Goal: Check status: Check status

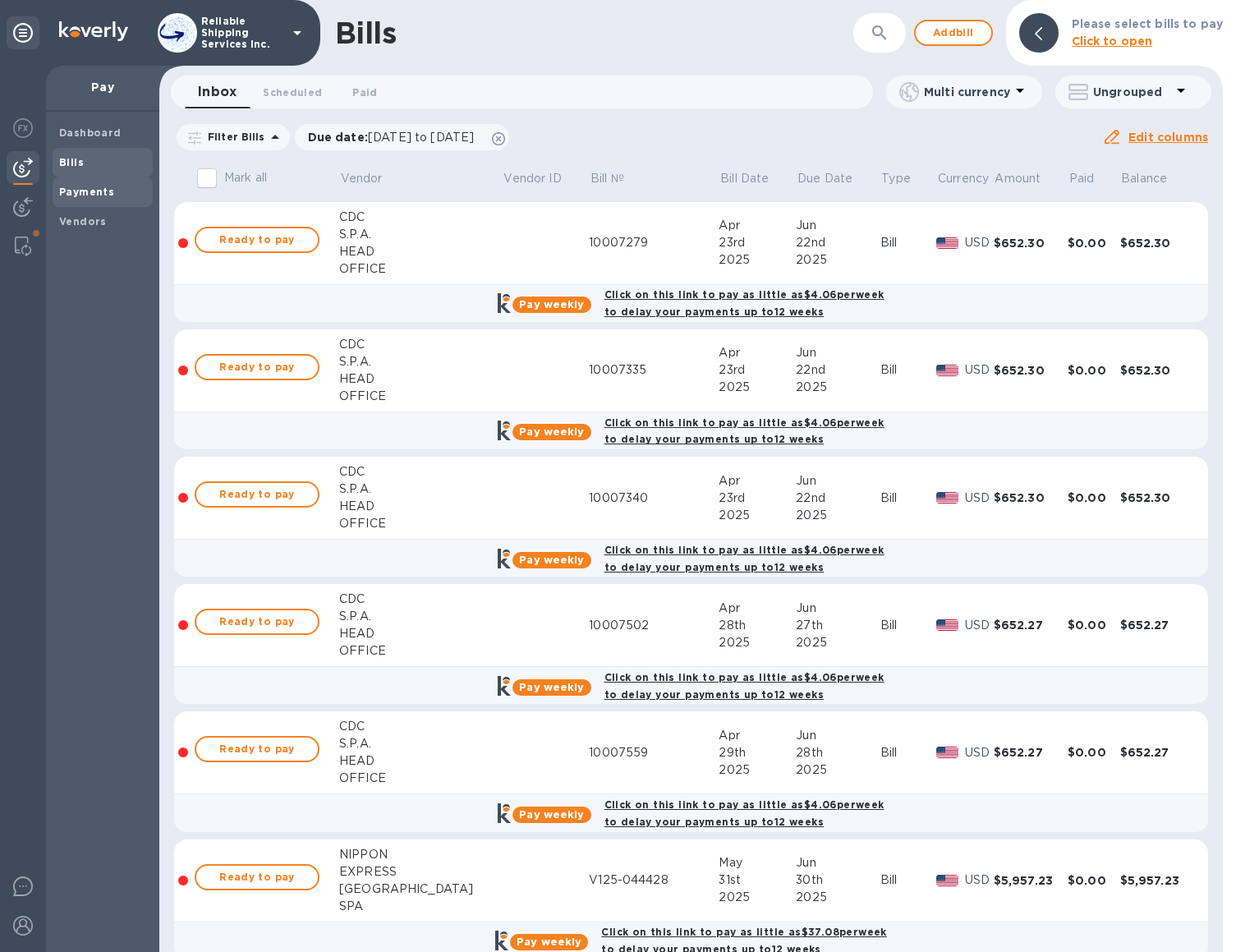
click at [81, 199] on span "Payments" at bounding box center [87, 192] width 55 height 16
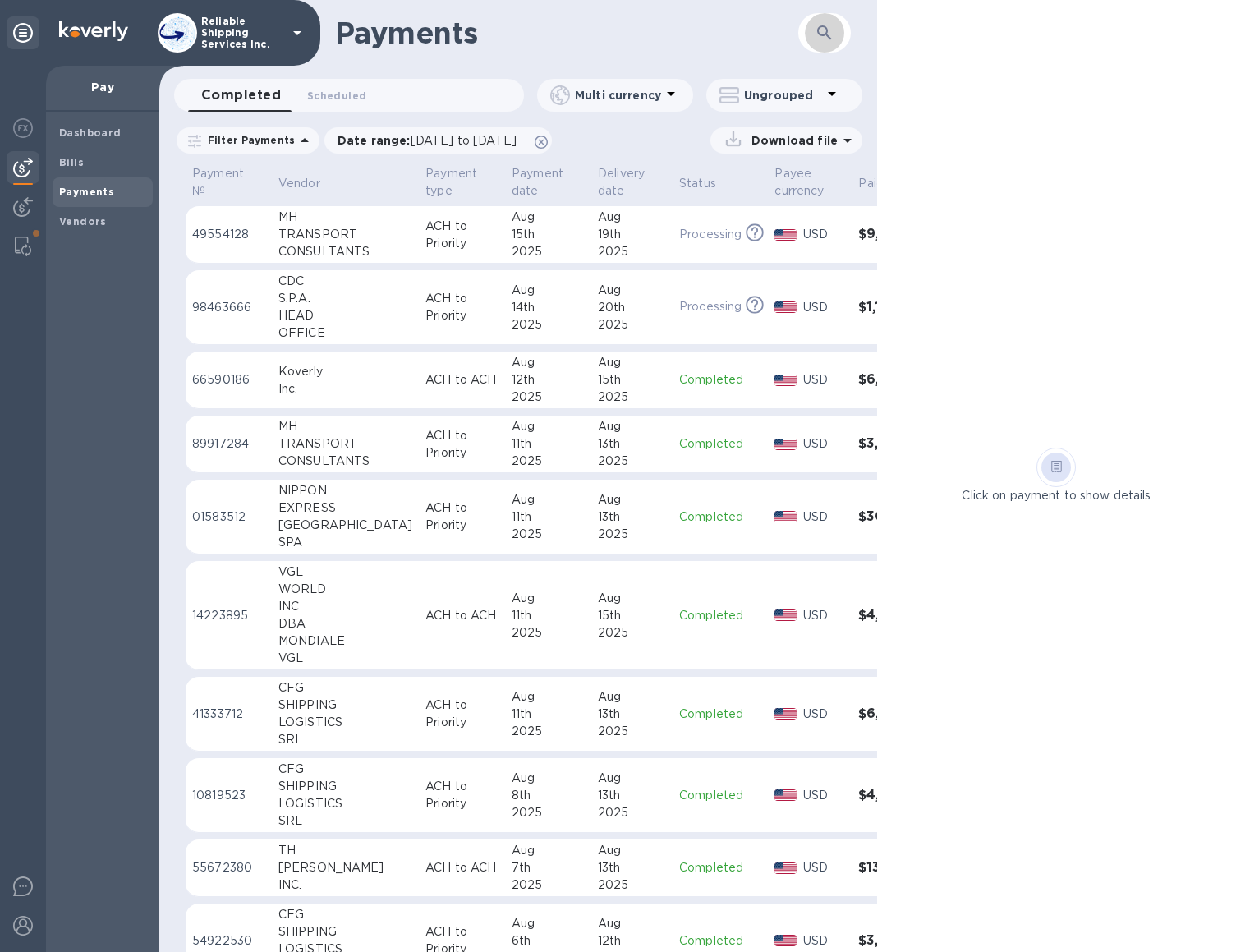
click at [813, 39] on button "button" at bounding box center [825, 33] width 40 height 40
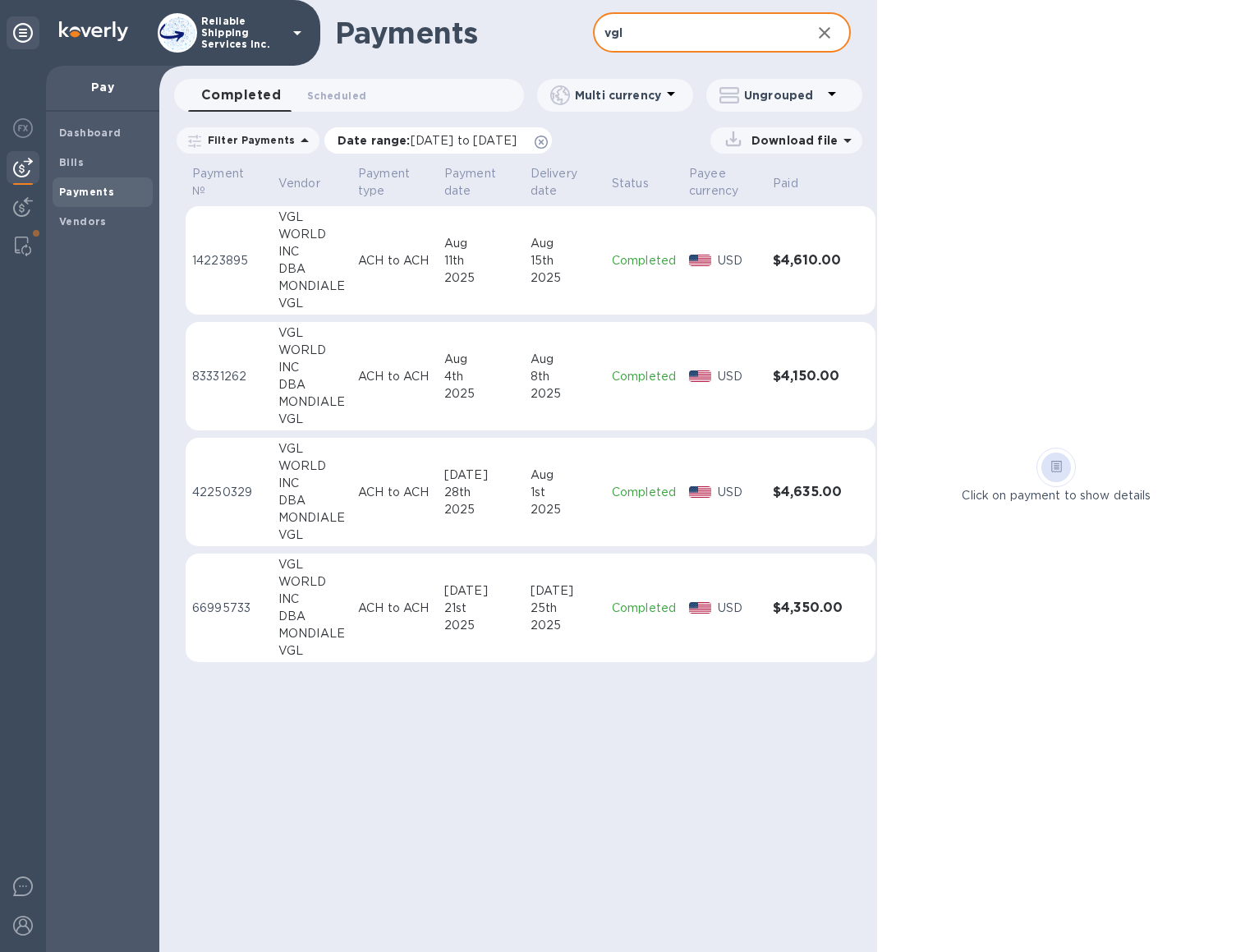
type input "vgl"
click at [548, 143] on icon at bounding box center [541, 142] width 13 height 13
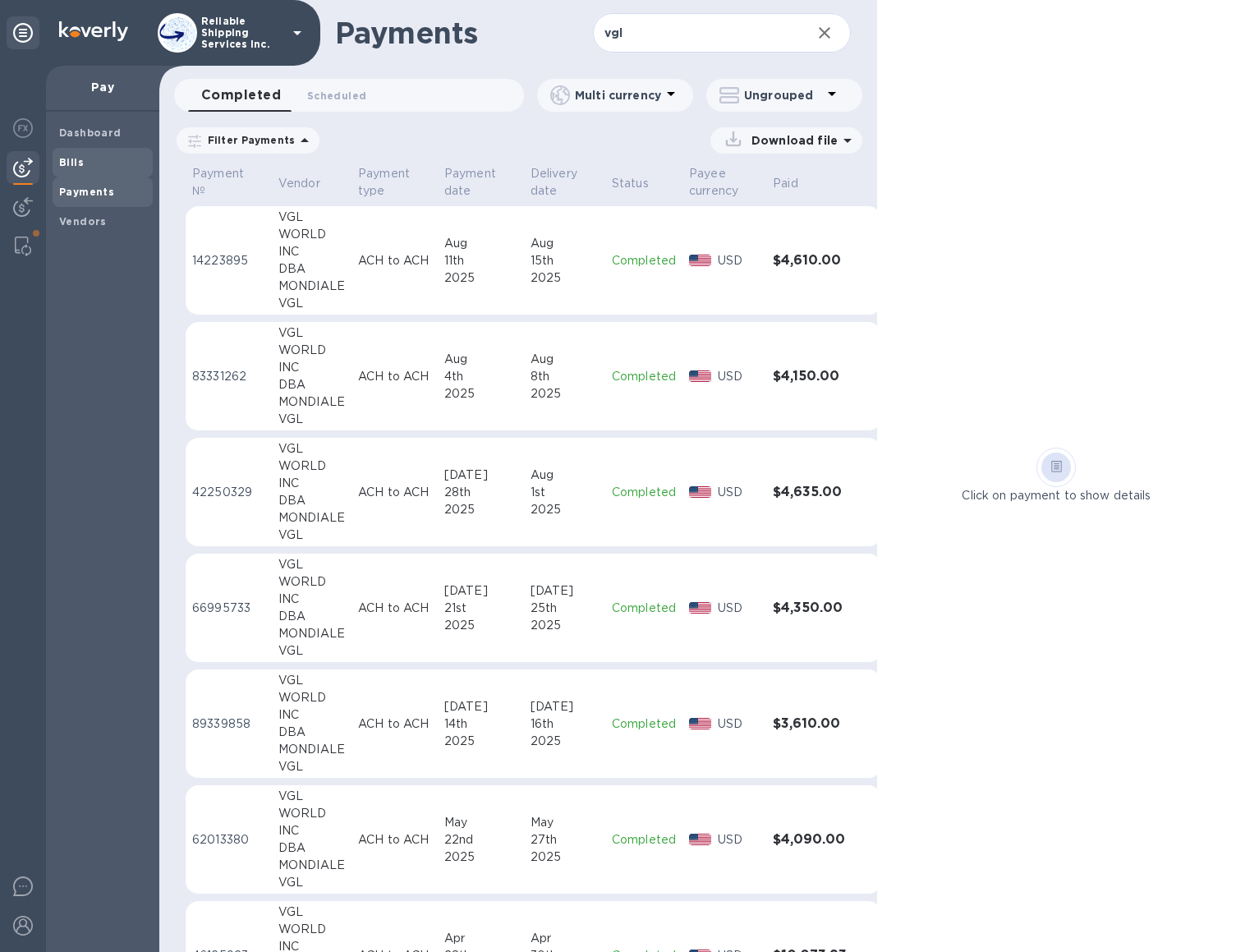
click at [88, 172] on div "Bills" at bounding box center [102, 163] width 101 height 29
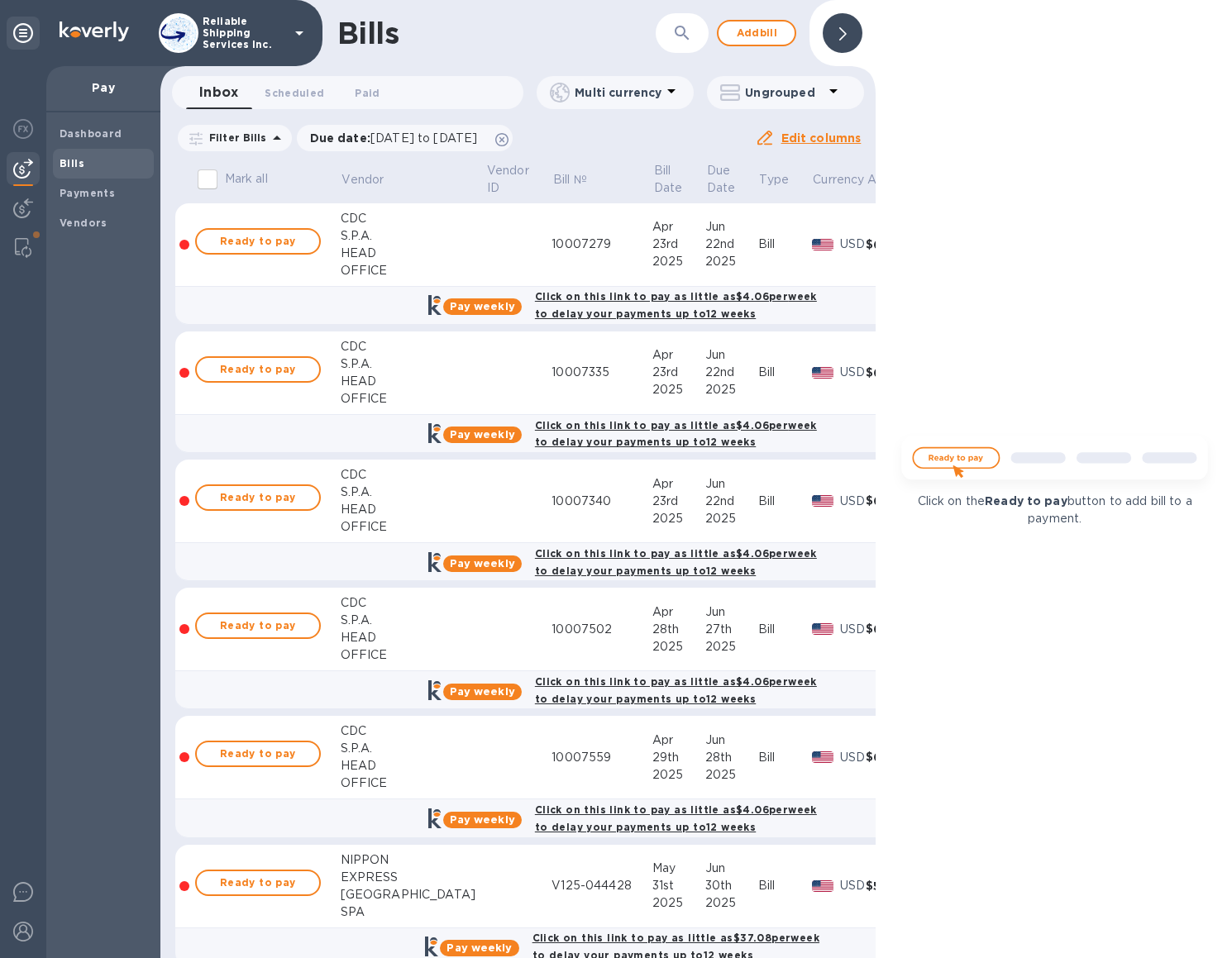
click at [672, 42] on button "button" at bounding box center [682, 33] width 40 height 40
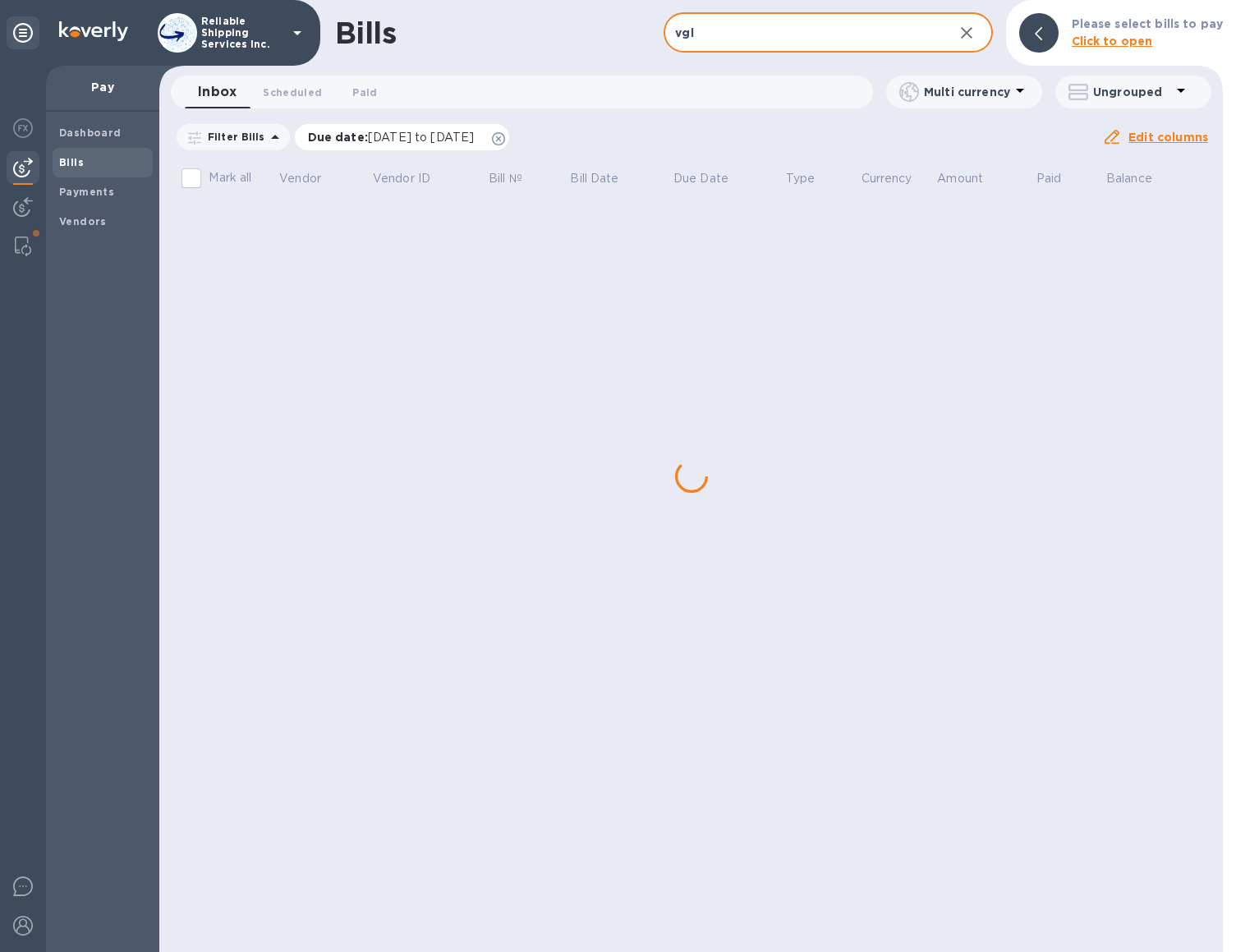
type input "vgl"
click at [505, 139] on icon at bounding box center [498, 138] width 13 height 13
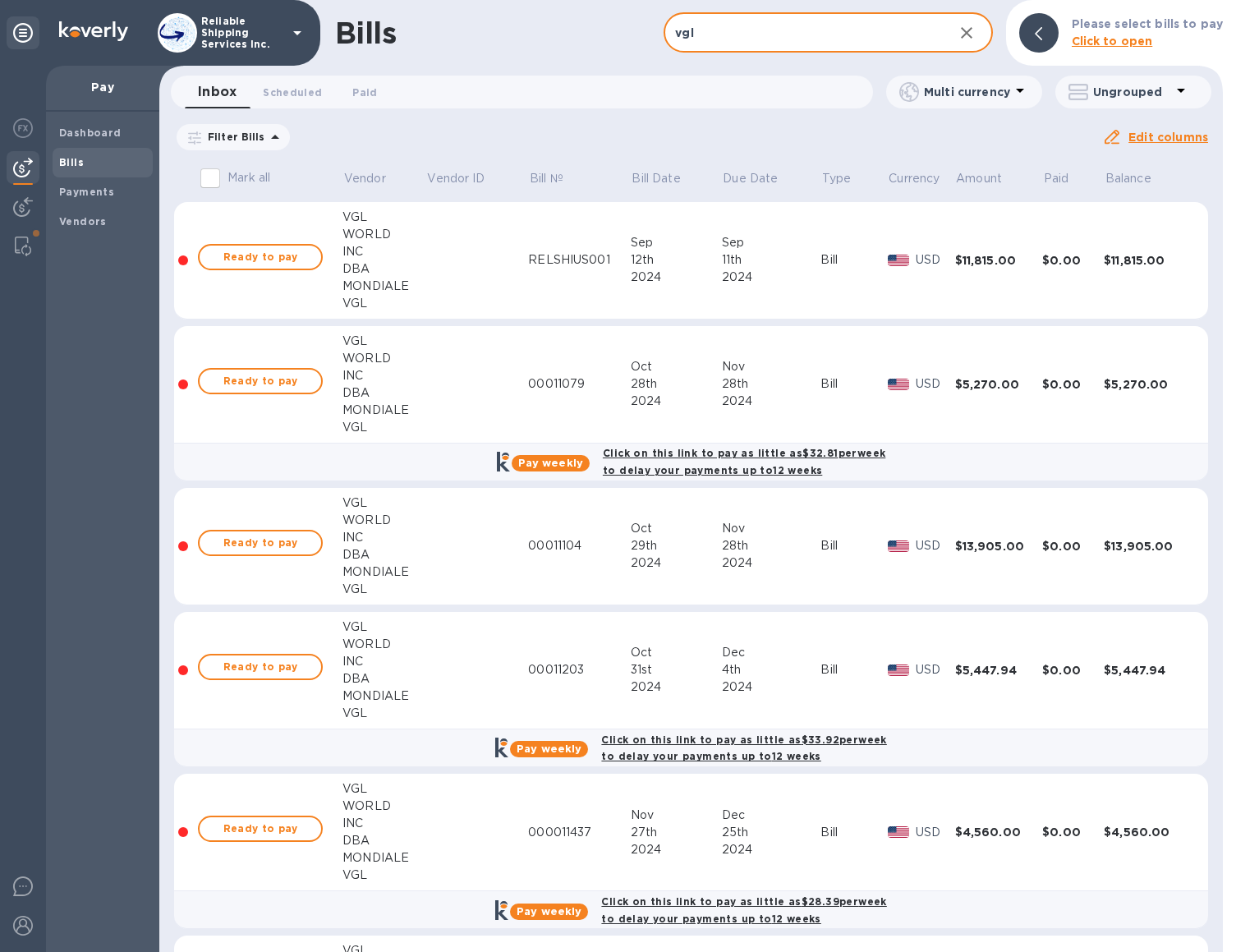
click at [849, 33] on input "vgl" at bounding box center [802, 33] width 276 height 40
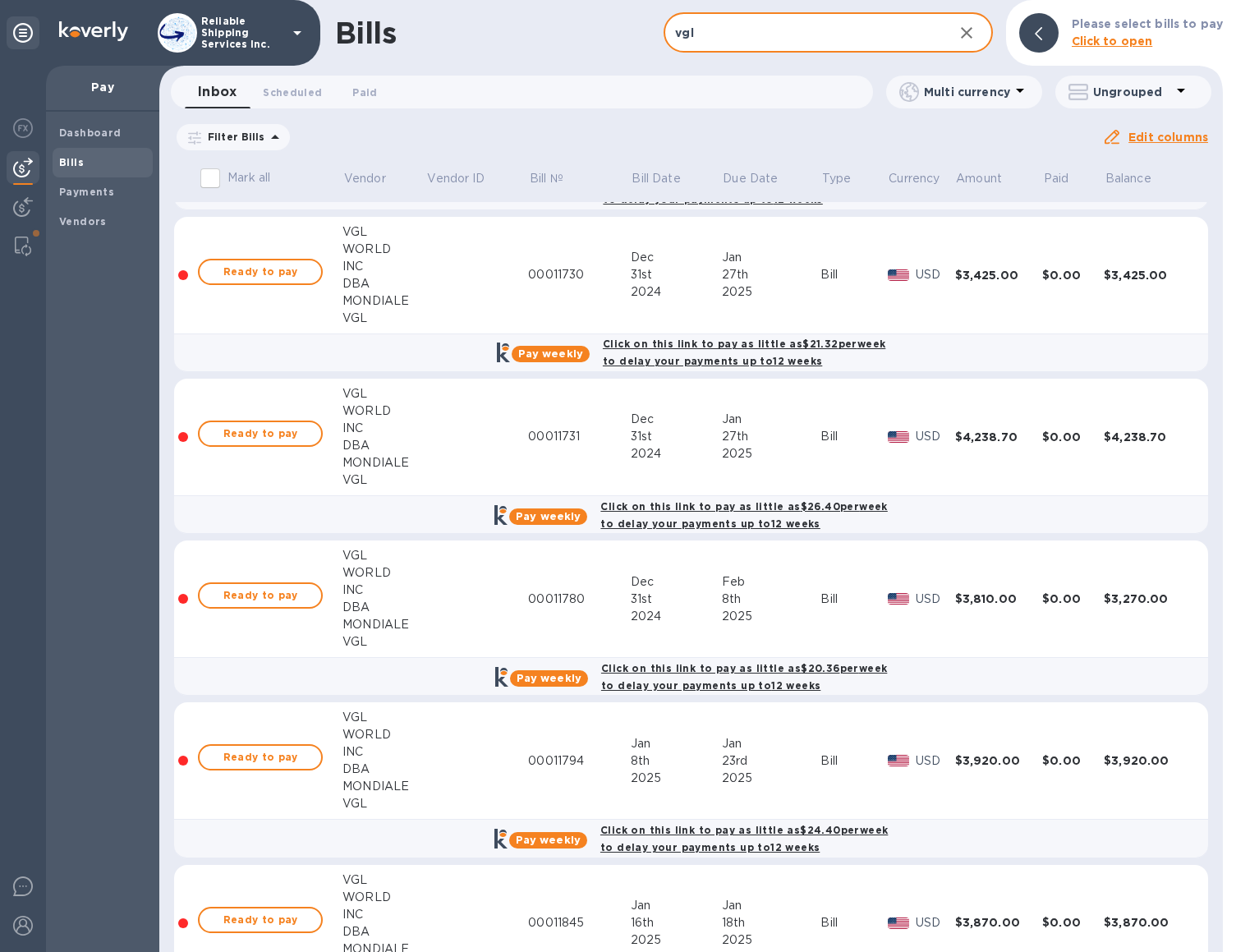
scroll to position [1932, 0]
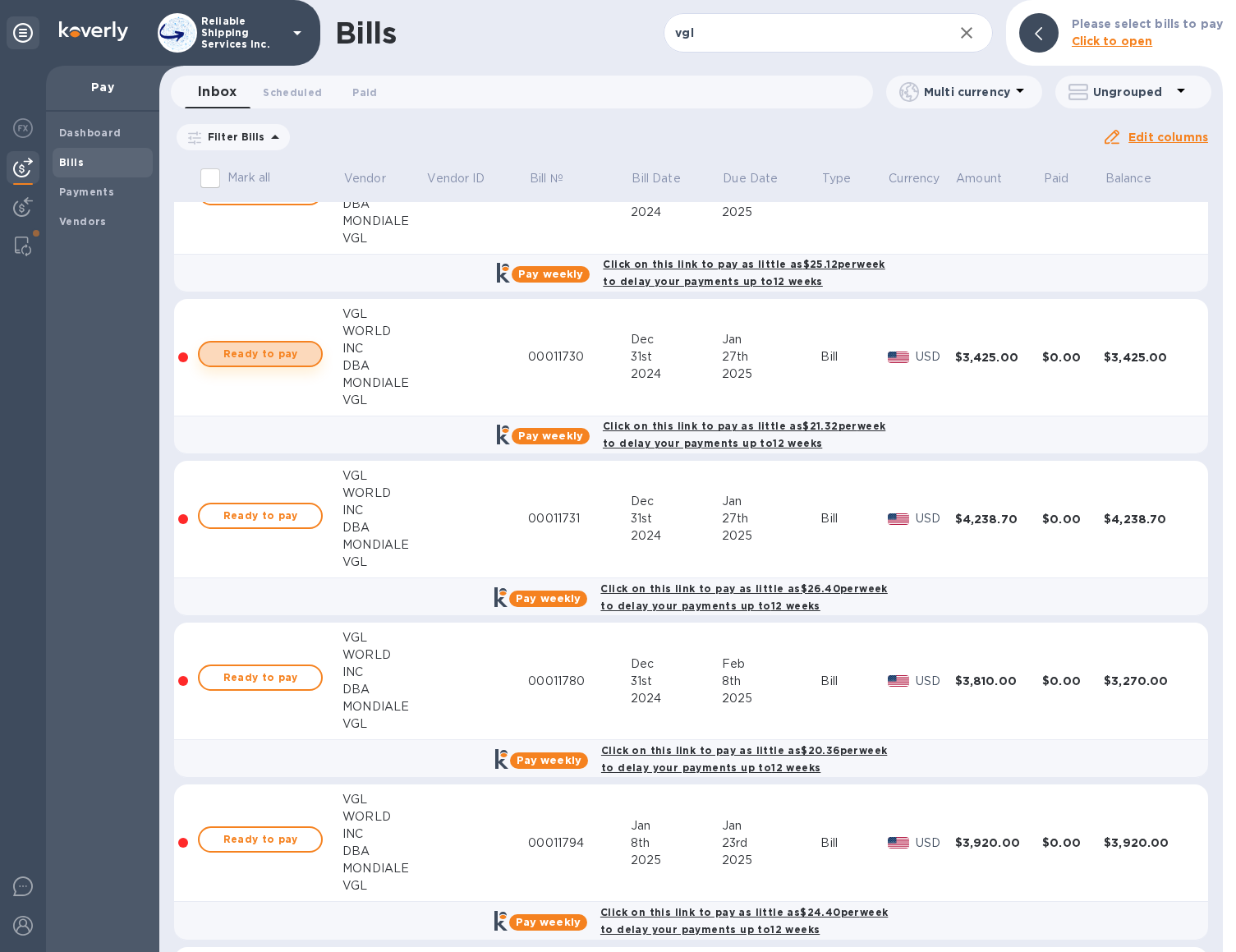
click at [255, 354] on span "Ready to pay" at bounding box center [260, 353] width 95 height 20
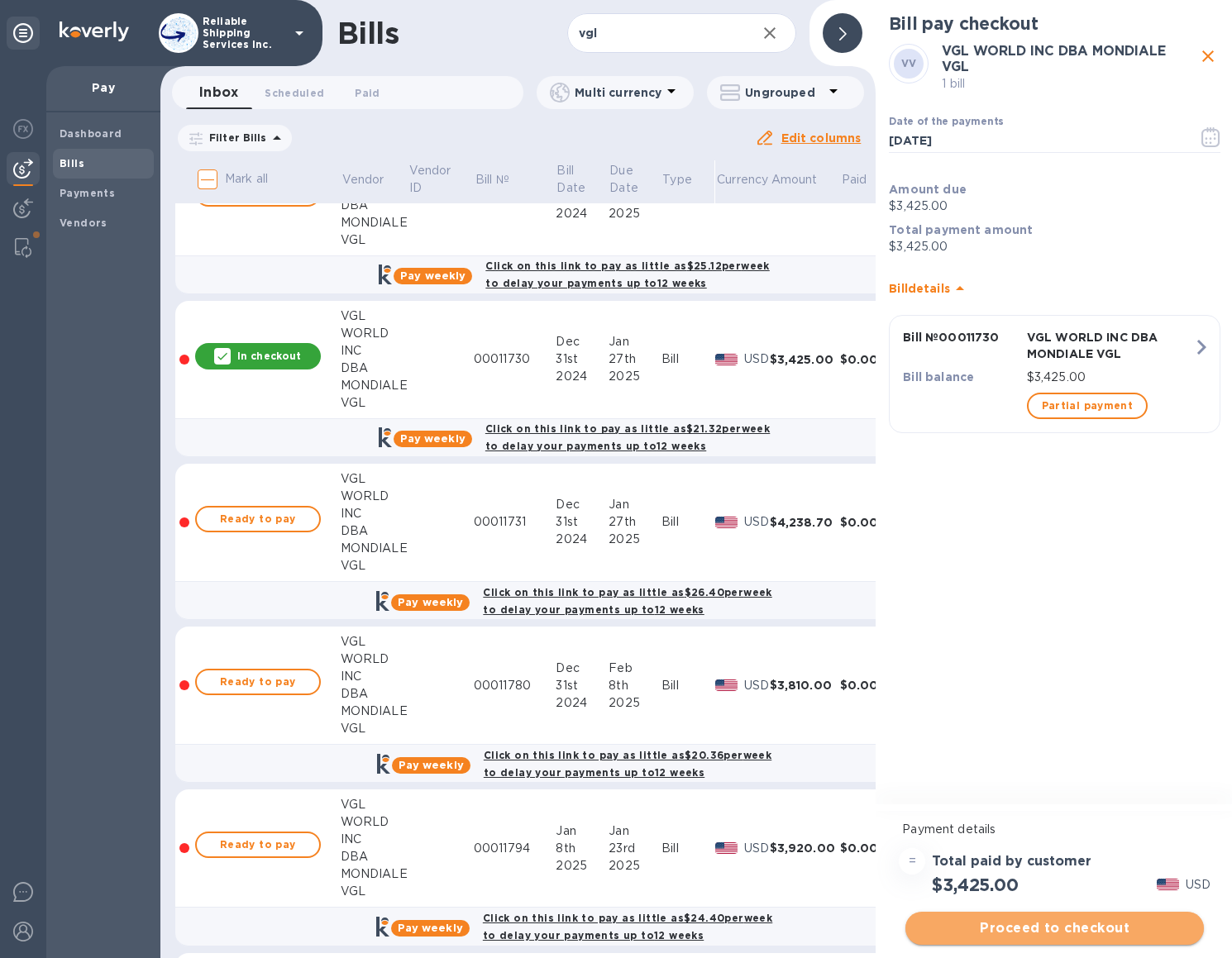
click at [1099, 927] on span "Proceed to checkout" at bounding box center [1055, 928] width 272 height 20
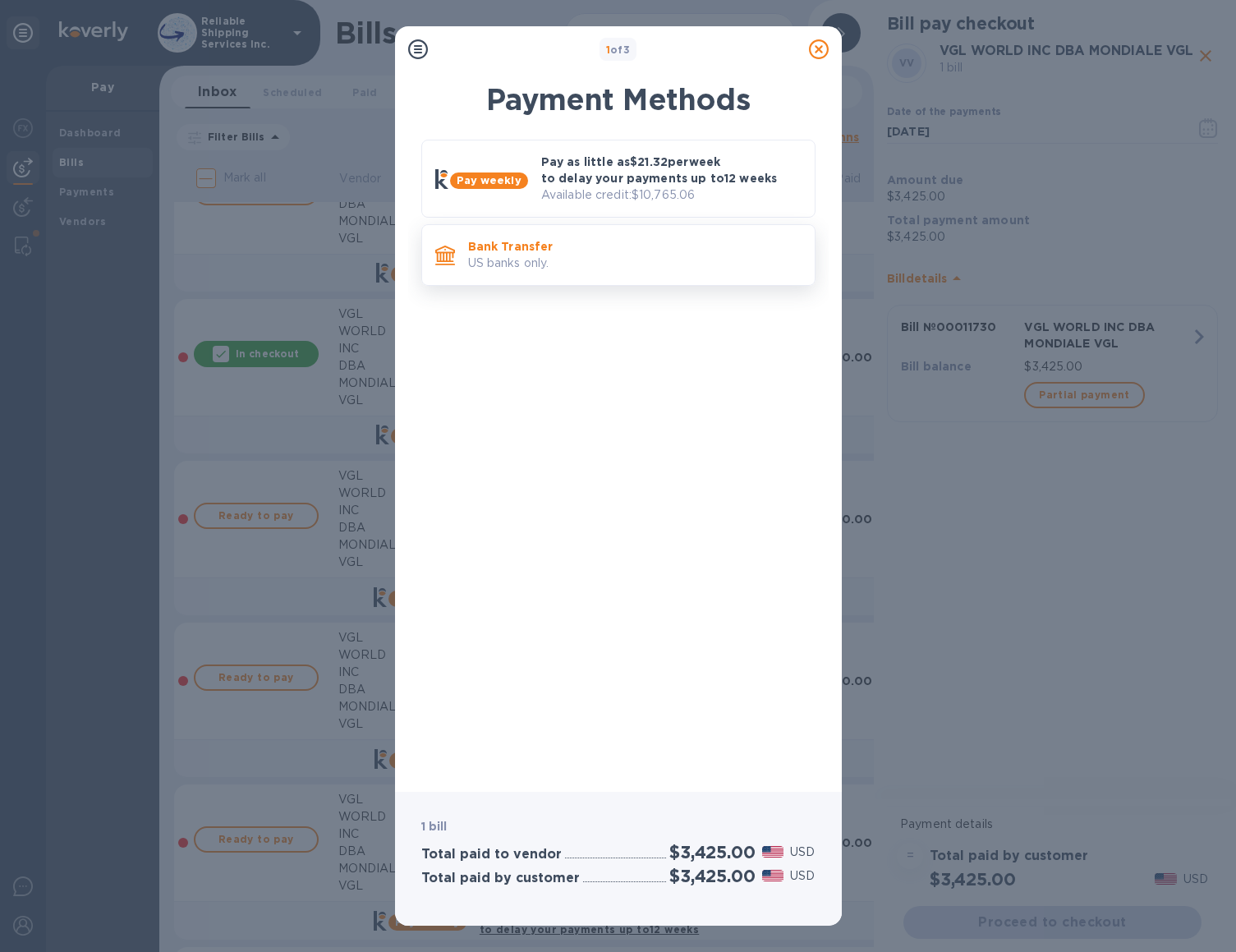
click at [606, 256] on p "US banks only." at bounding box center [635, 263] width 334 height 17
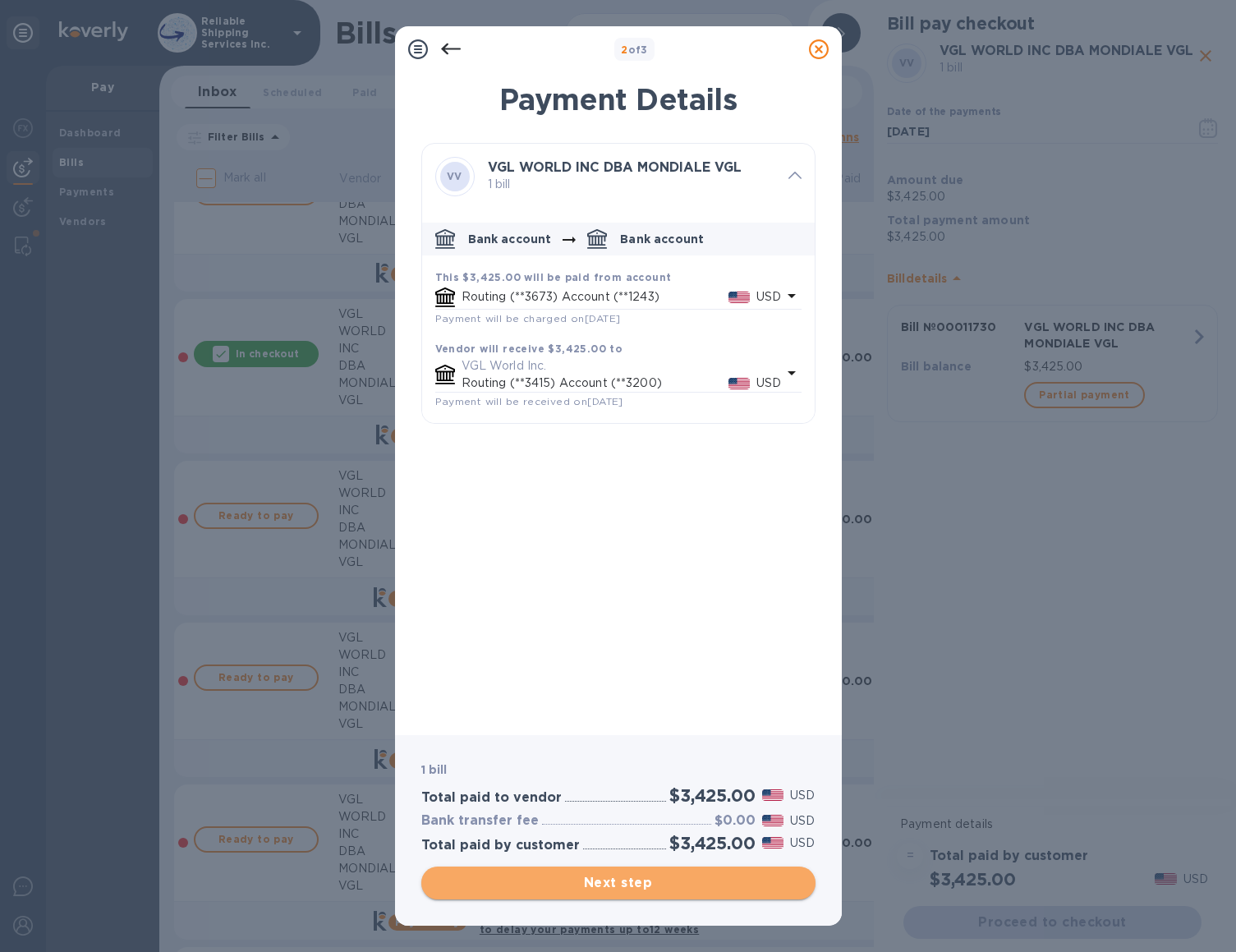
click at [575, 882] on span "Next step" at bounding box center [618, 882] width 368 height 20
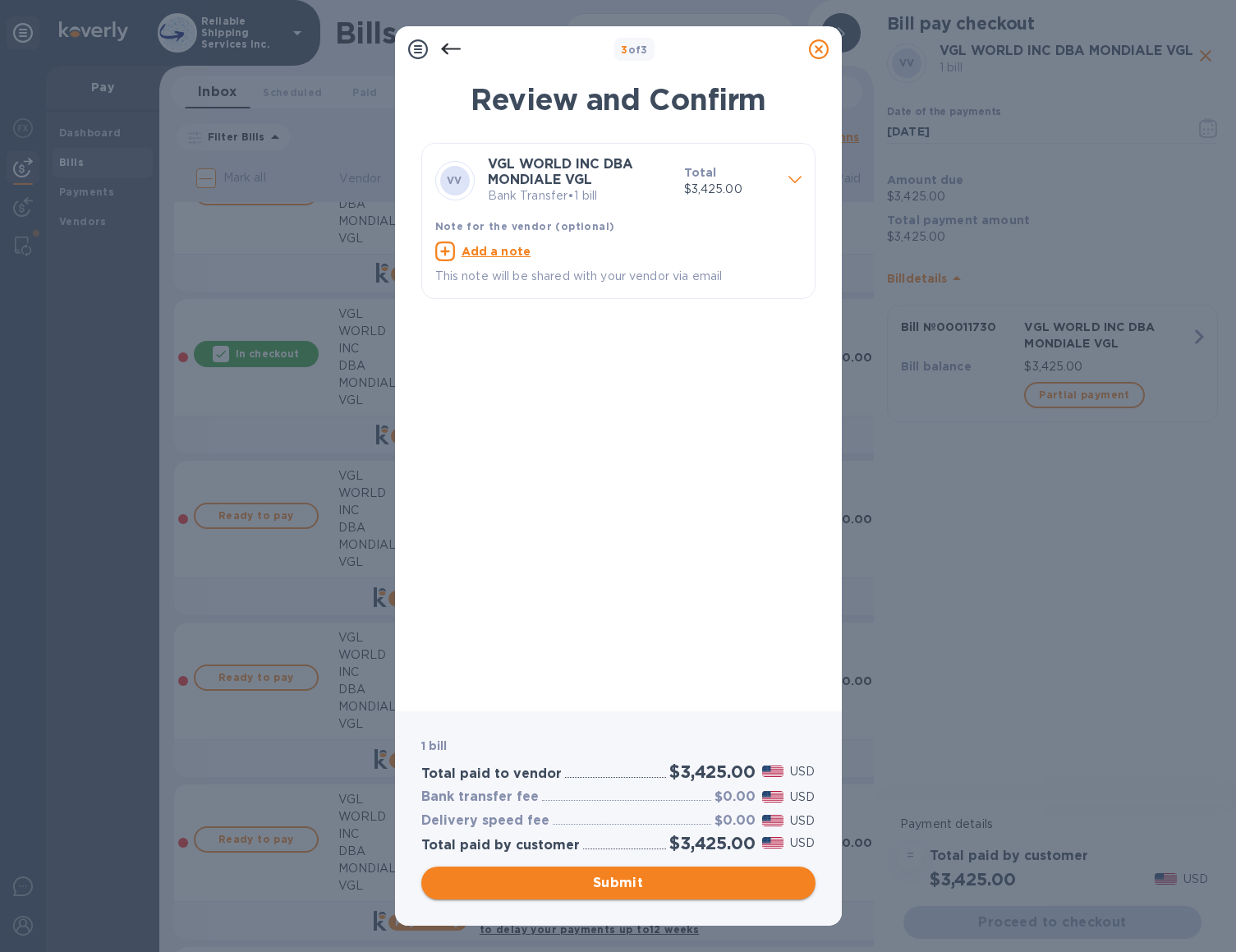
click at [692, 886] on span "Submit" at bounding box center [618, 882] width 368 height 20
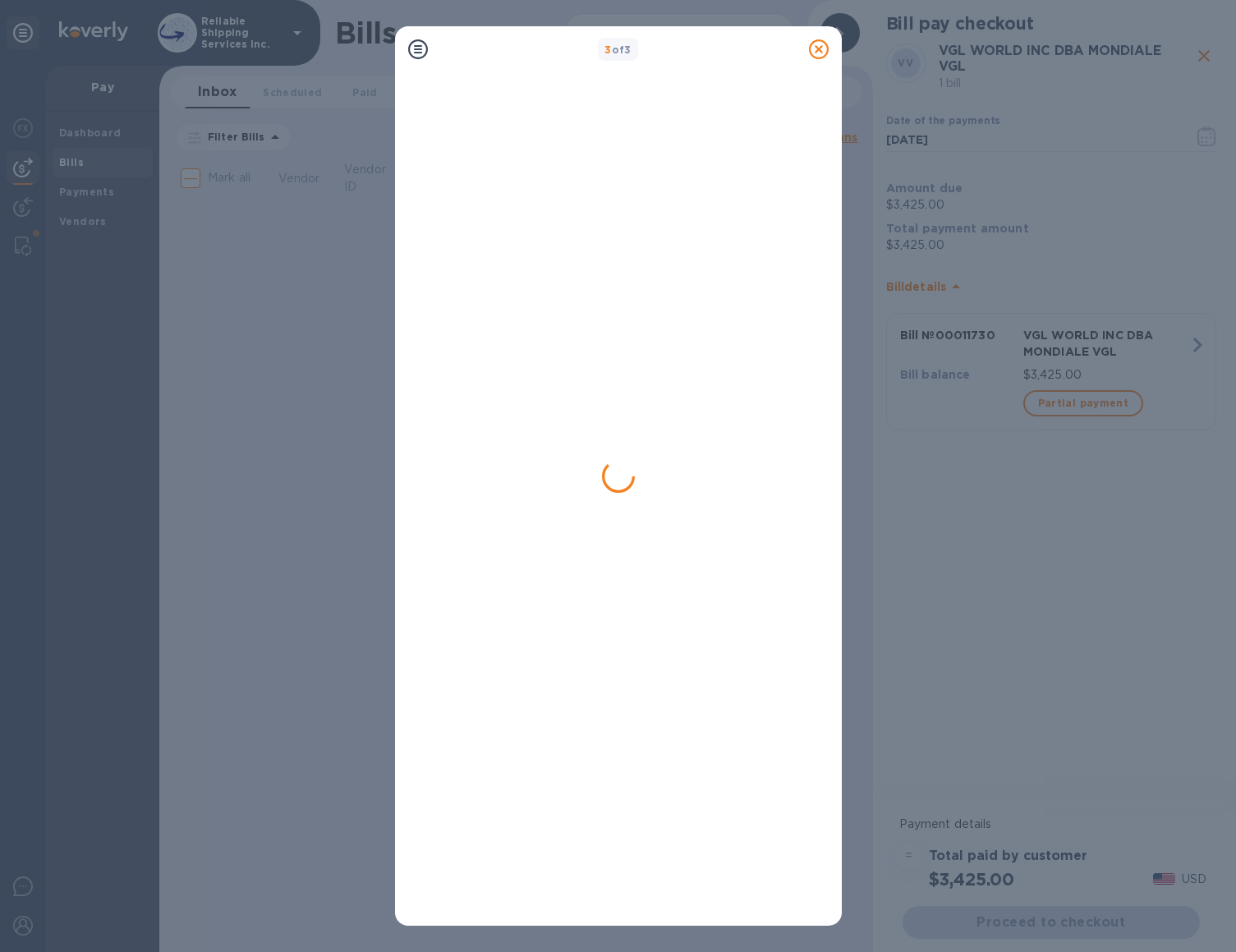
scroll to position [0, 0]
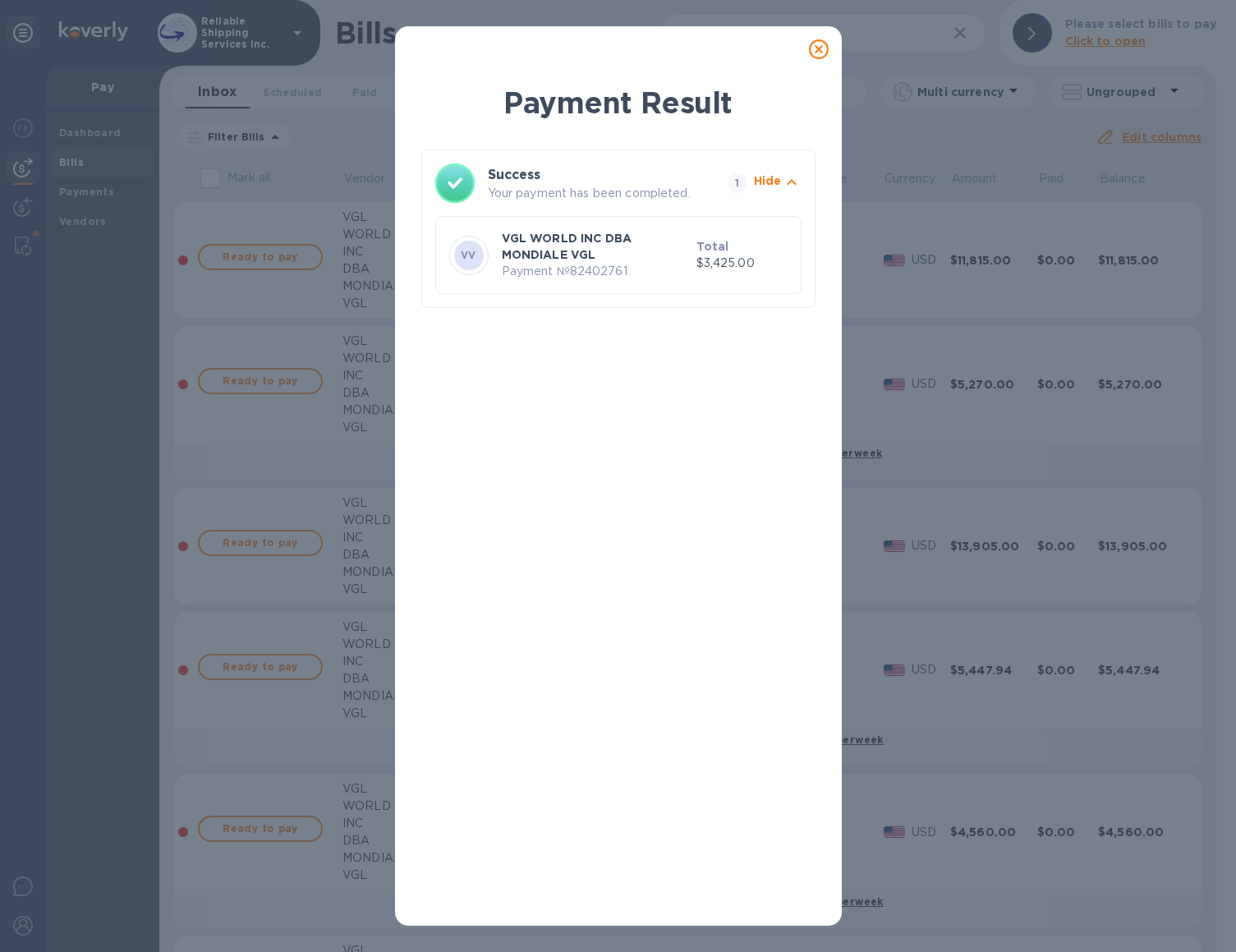
click at [817, 55] on icon at bounding box center [819, 49] width 20 height 20
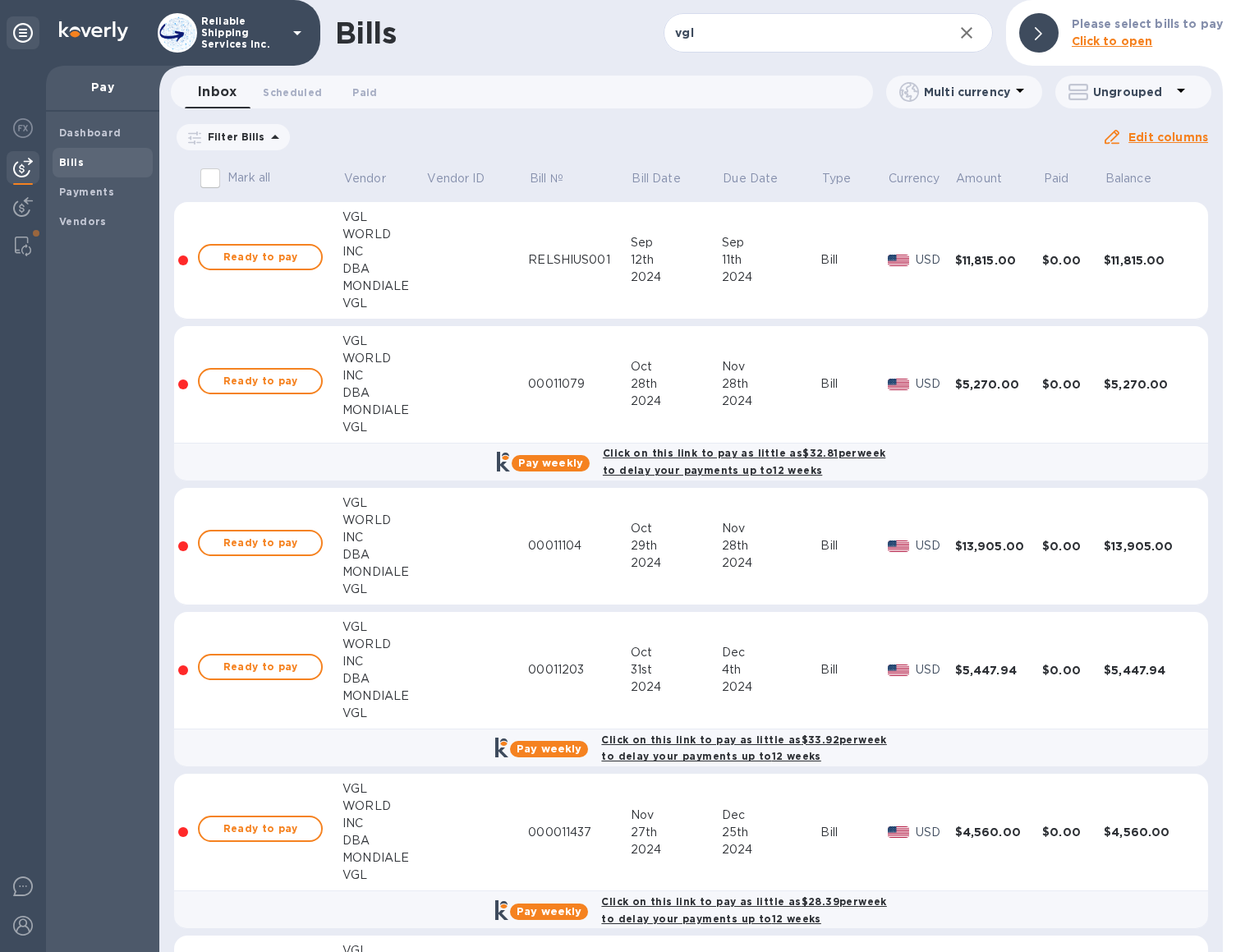
click at [655, 281] on div "2024" at bounding box center [677, 277] width 91 height 17
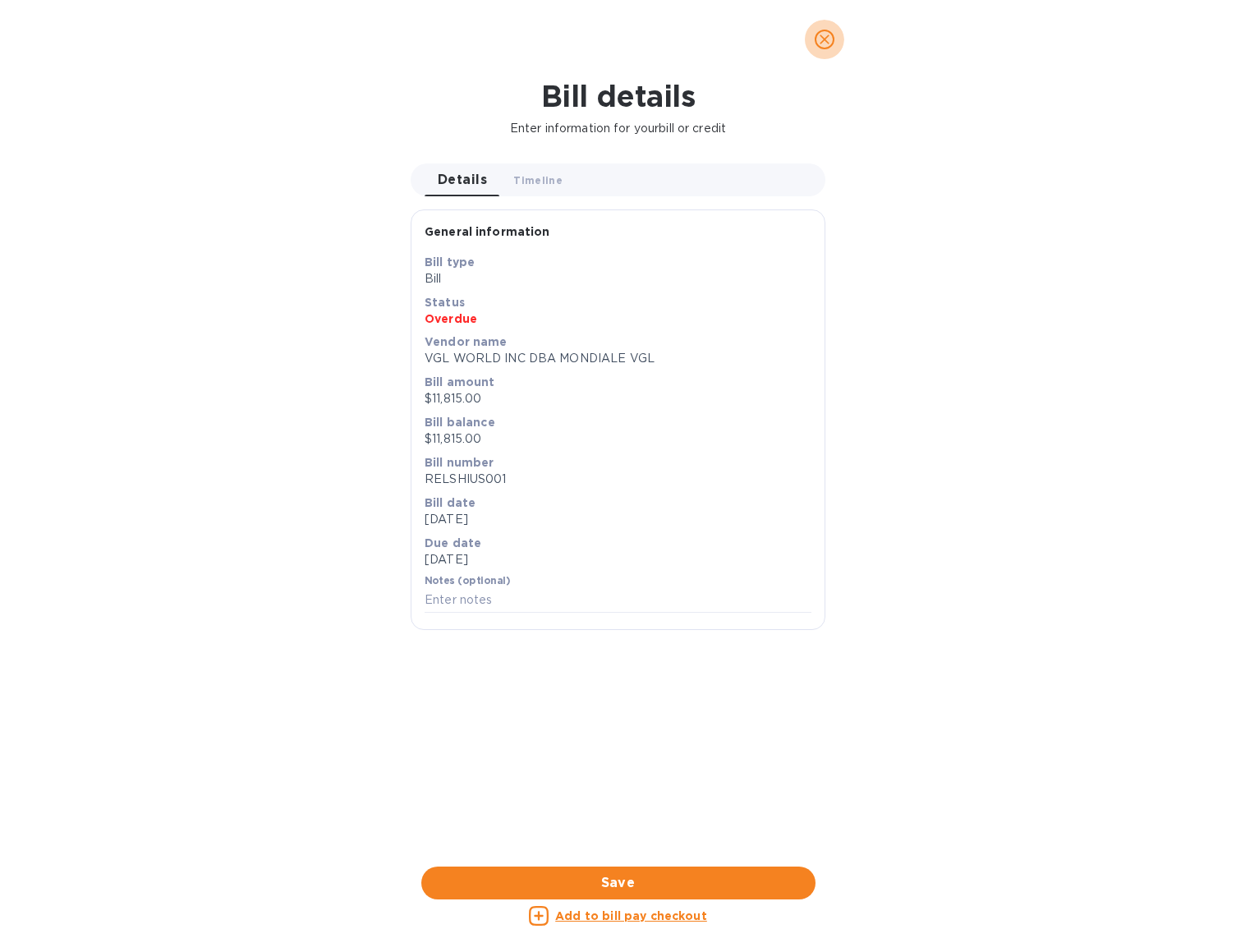
click at [824, 35] on icon "close" at bounding box center [824, 39] width 16 height 16
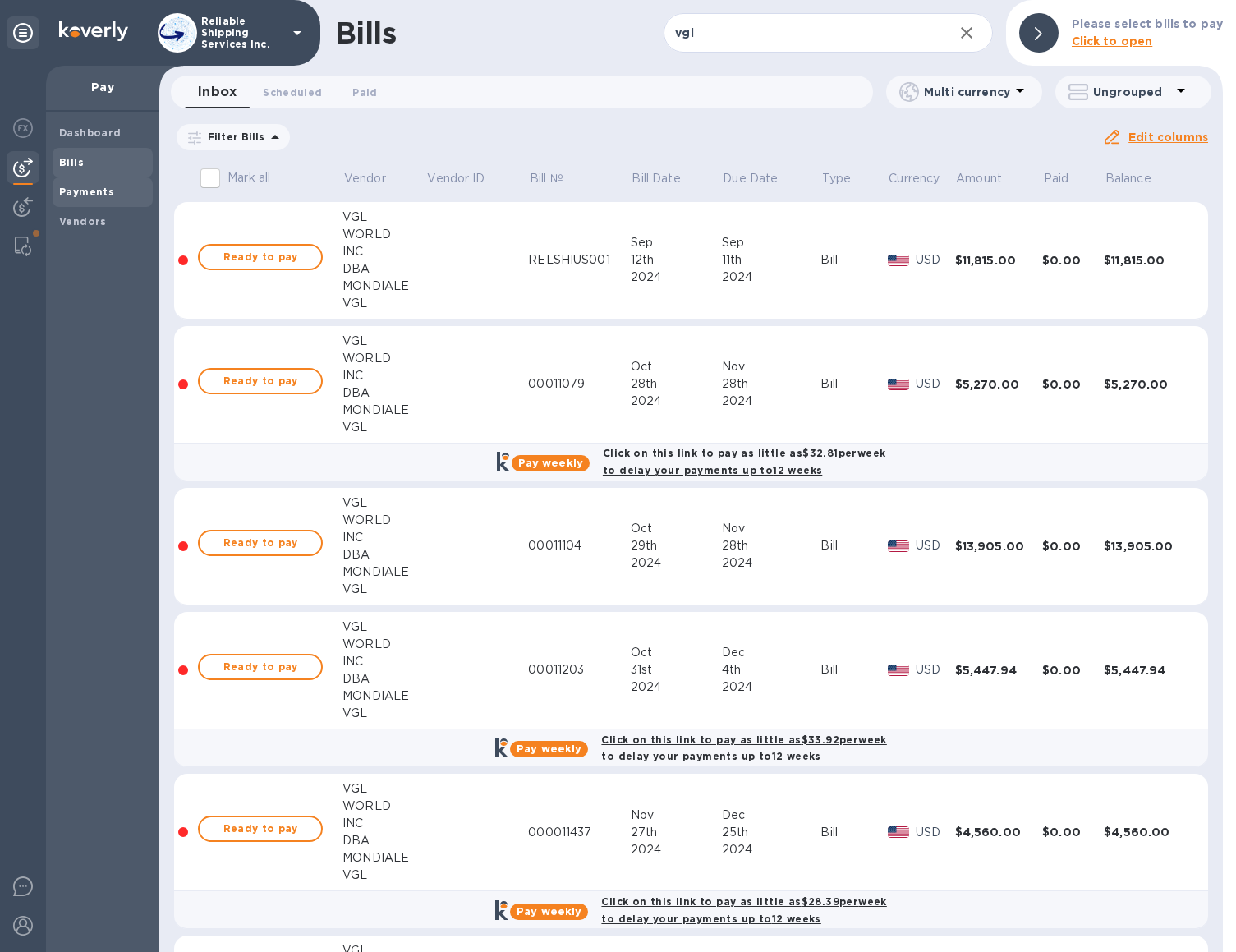
click at [94, 199] on span "Payments" at bounding box center [87, 192] width 55 height 16
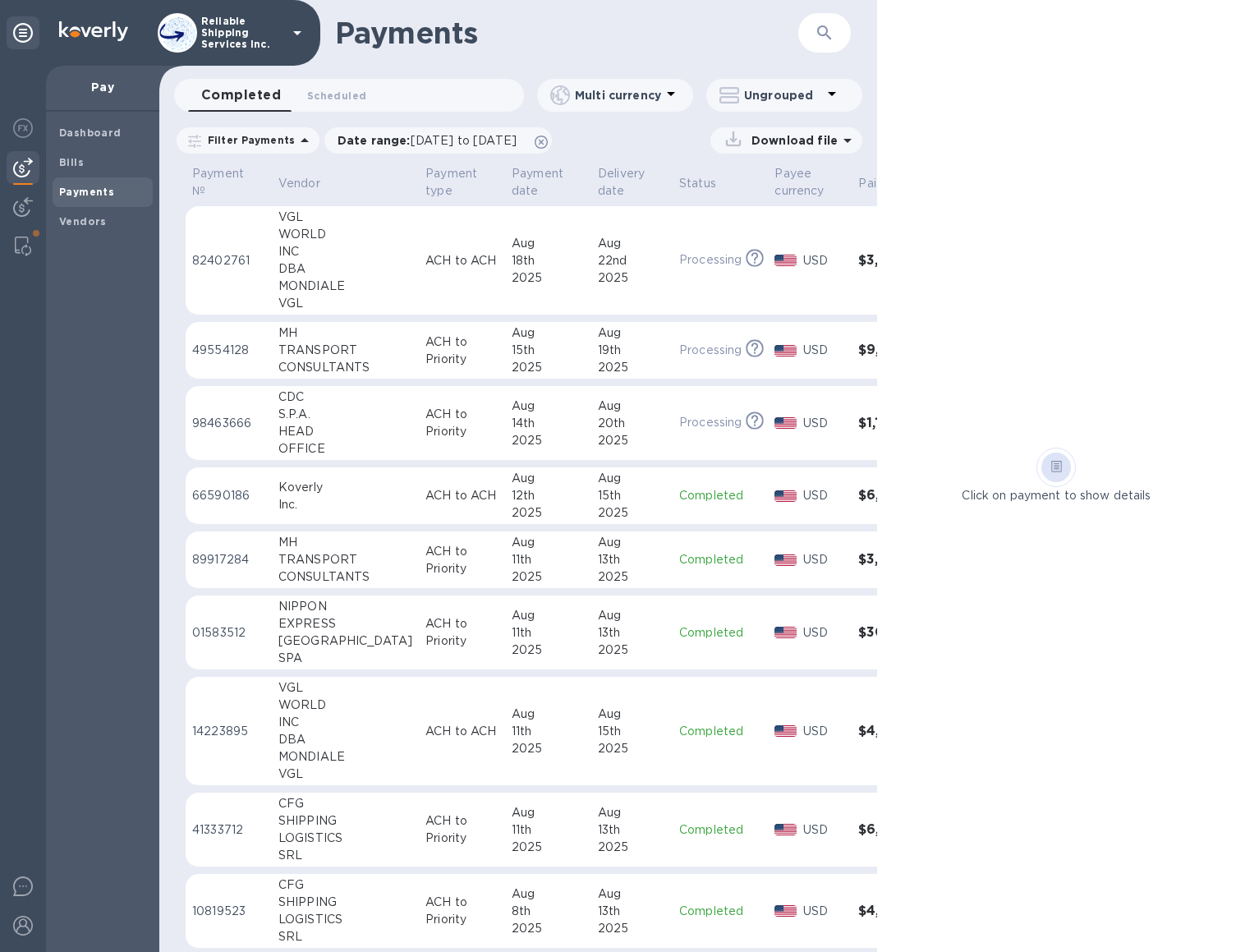
click at [512, 265] on div "18th" at bounding box center [548, 261] width 73 height 17
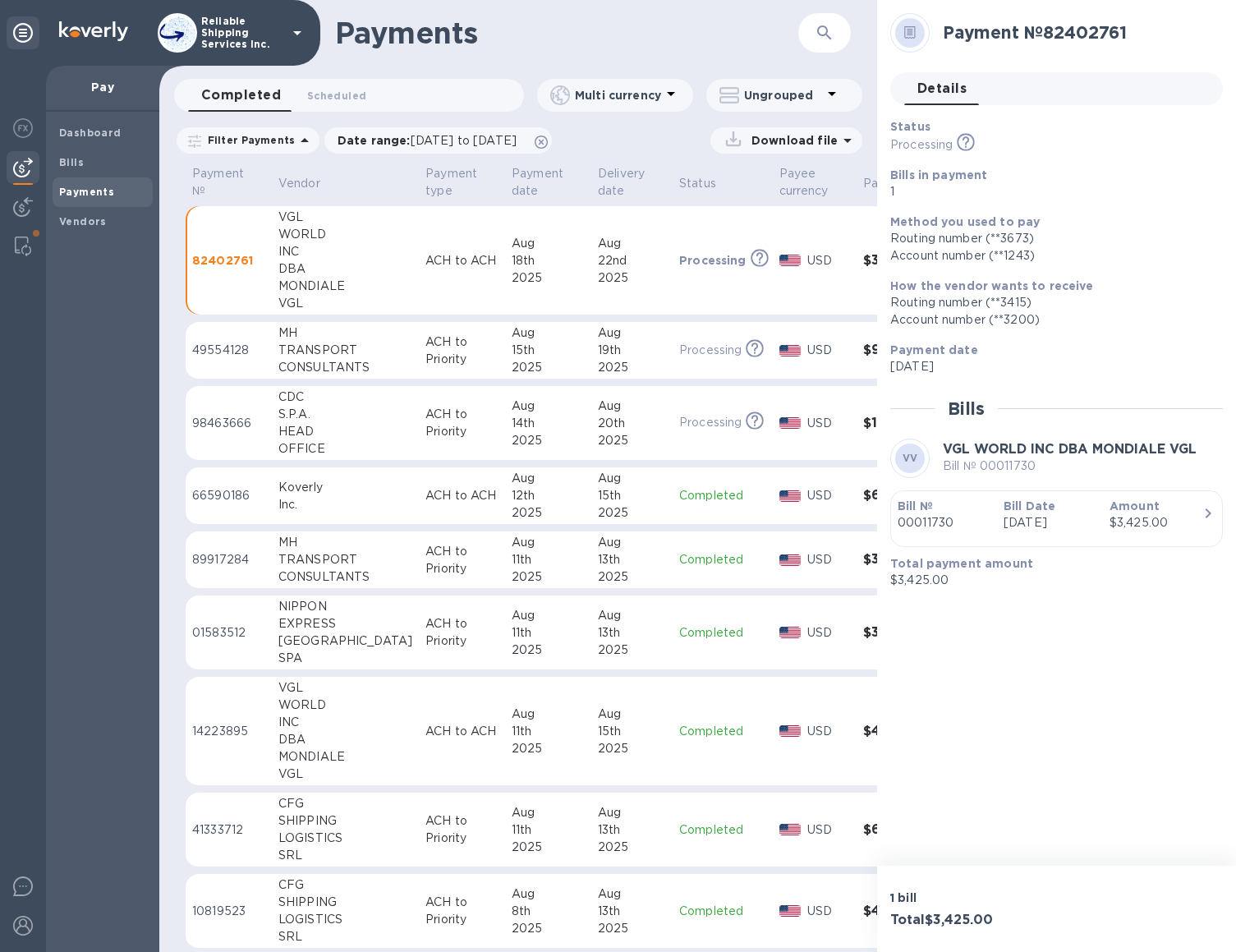
click at [1044, 528] on p "[DATE]" at bounding box center [1050, 523] width 93 height 17
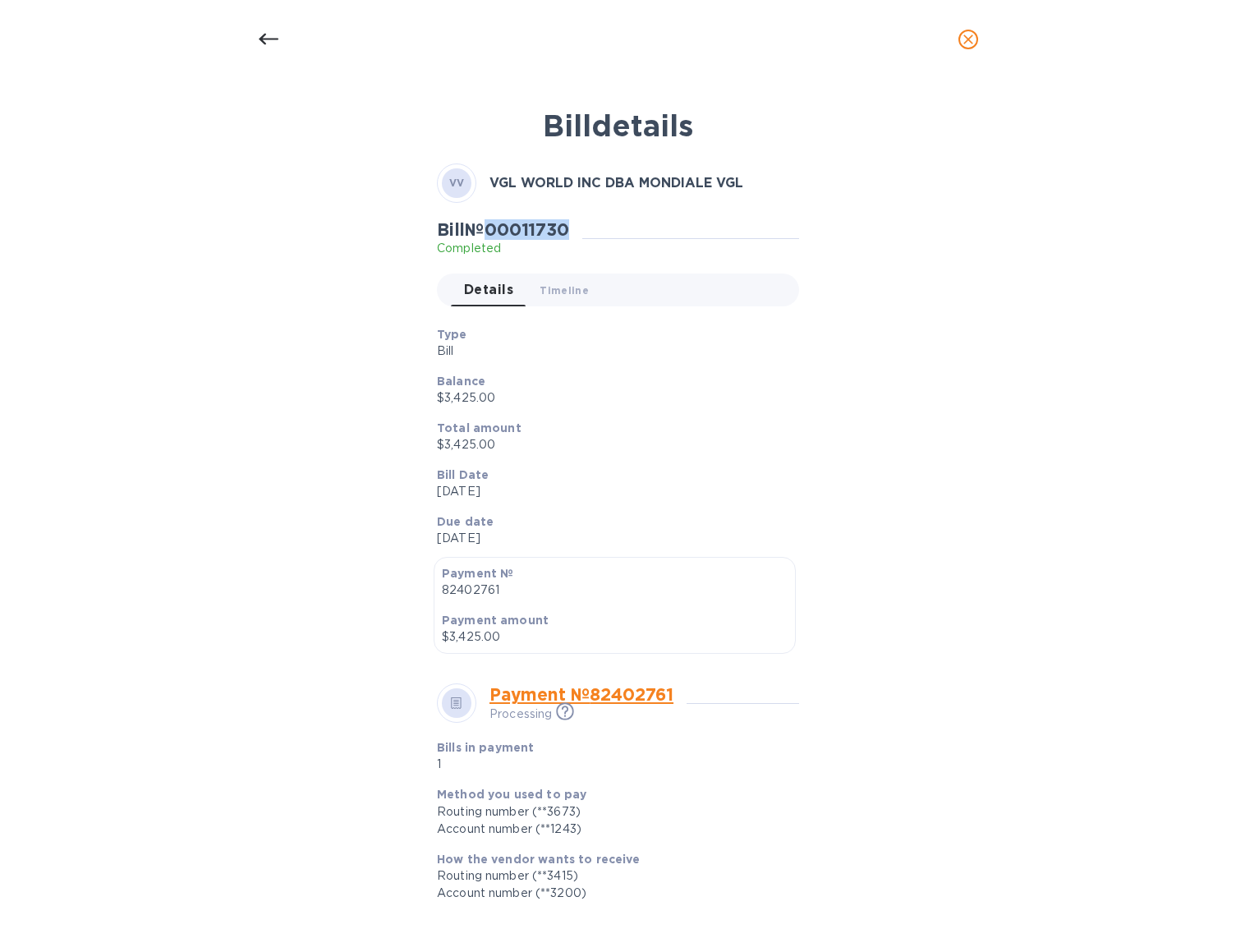
drag, startPoint x: 581, startPoint y: 224, endPoint x: 495, endPoint y: 223, distance: 86.0
click at [495, 223] on div "Bill № 00011730 Completed" at bounding box center [509, 238] width 145 height 38
drag, startPoint x: 688, startPoint y: 690, endPoint x: 597, endPoint y: 690, distance: 91.0
click at [597, 690] on div "Payment № 82402761 Processing This payment is under compliance review, which ma…" at bounding box center [587, 703] width 197 height 39
copy link "82402761"
